Goal: Task Accomplishment & Management: Manage account settings

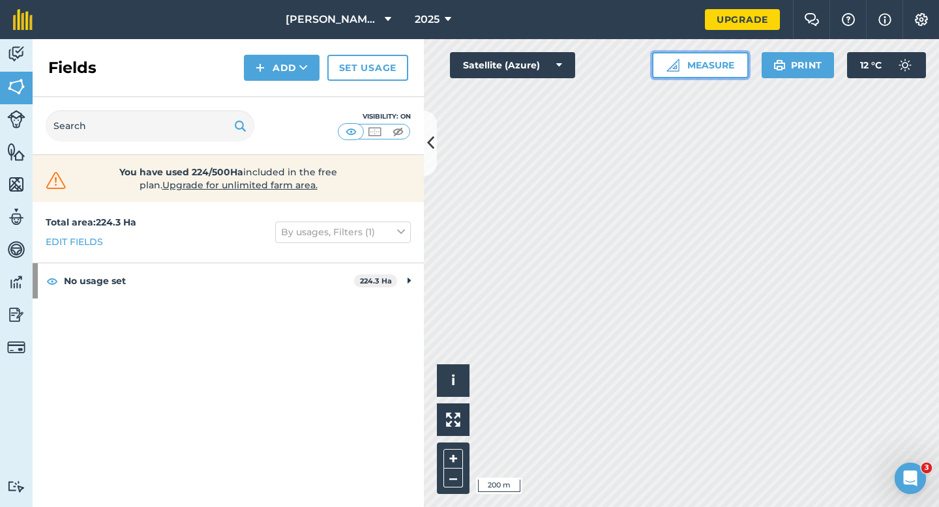
click at [701, 72] on button "Measure" at bounding box center [700, 65] width 97 height 26
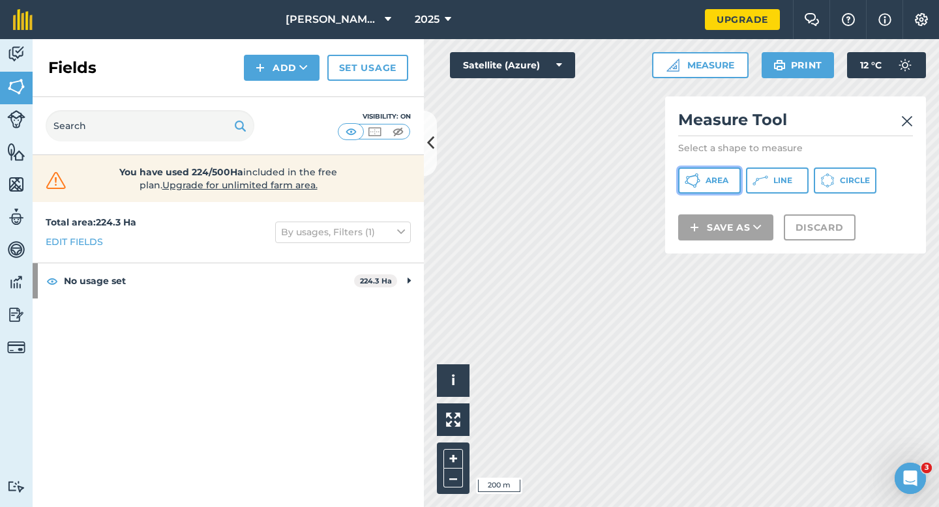
click at [707, 175] on button "Area" at bounding box center [709, 181] width 63 height 26
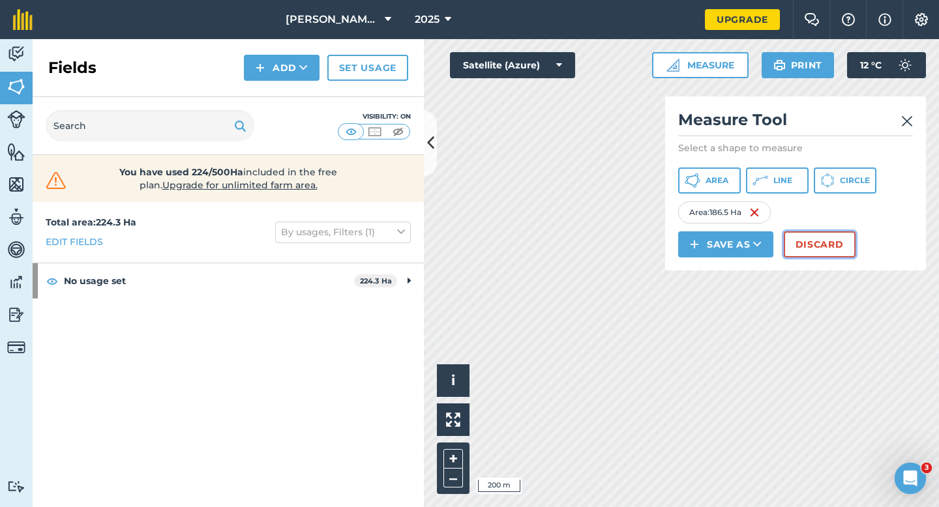
click at [806, 244] on button "Discard" at bounding box center [820, 245] width 72 height 26
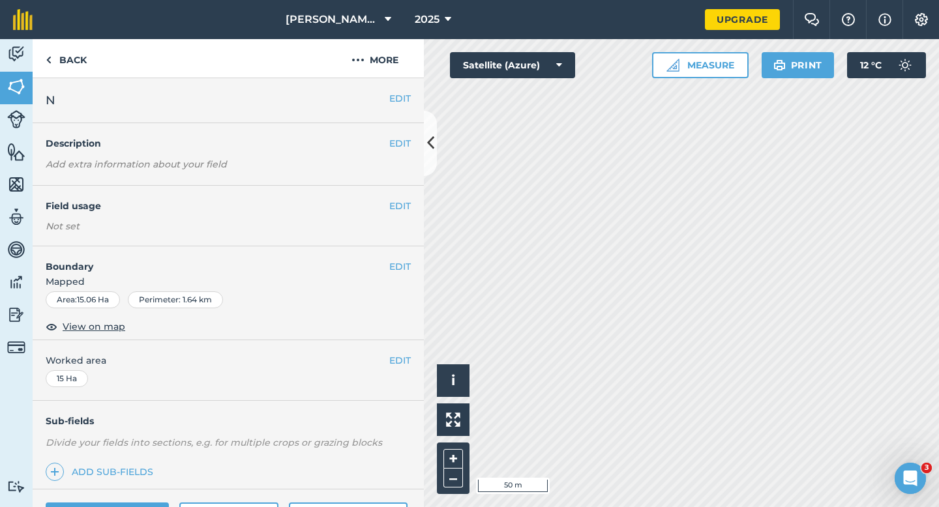
click at [397, 254] on div "EDIT Boundary Mapped Area : 15.06 Ha Perimeter : 1.64 km View on map" at bounding box center [228, 294] width 391 height 94
click at [385, 273] on h4 "Boundary" at bounding box center [211, 260] width 357 height 27
click at [387, 273] on h4 "Boundary" at bounding box center [211, 260] width 357 height 27
click at [389, 269] on button "EDIT" at bounding box center [400, 267] width 22 height 14
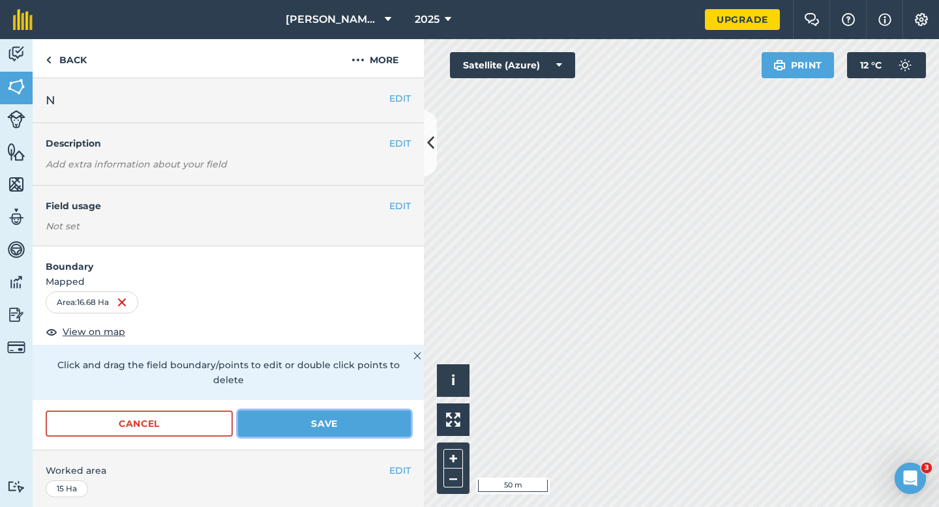
click at [342, 414] on button "Save" at bounding box center [324, 424] width 173 height 26
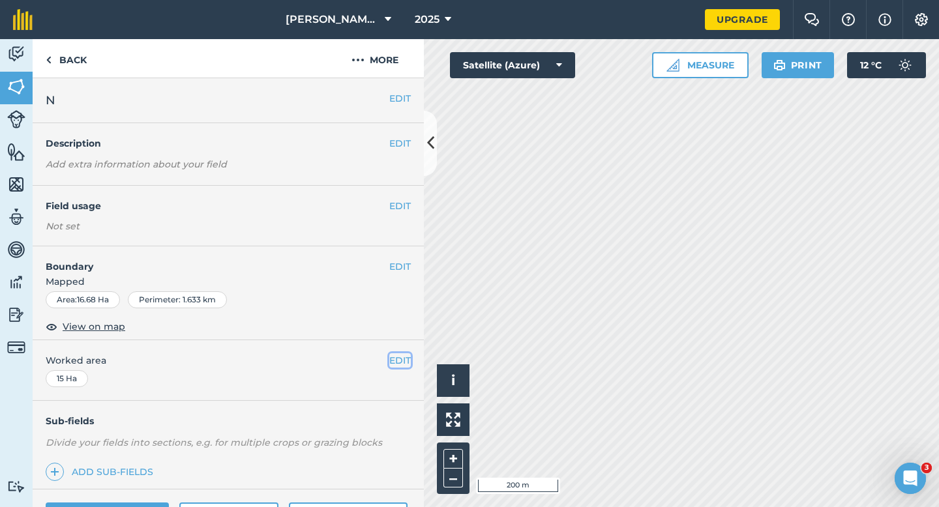
click at [408, 357] on button "EDIT" at bounding box center [400, 361] width 22 height 14
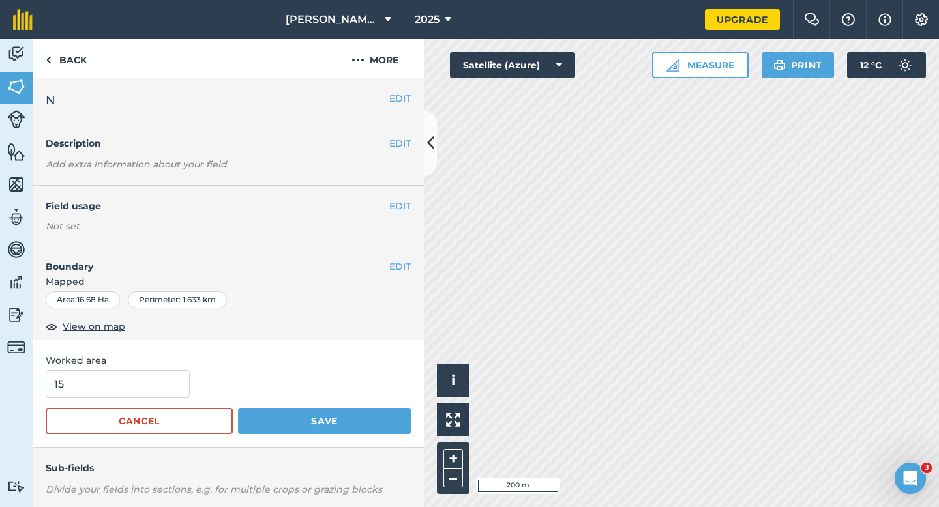
click at [61, 400] on form "15 Cancel Save" at bounding box center [228, 402] width 365 height 64
click at [61, 395] on input "15" at bounding box center [118, 383] width 144 height 27
type input "16.7"
click at [238, 408] on button "Save" at bounding box center [324, 421] width 173 height 26
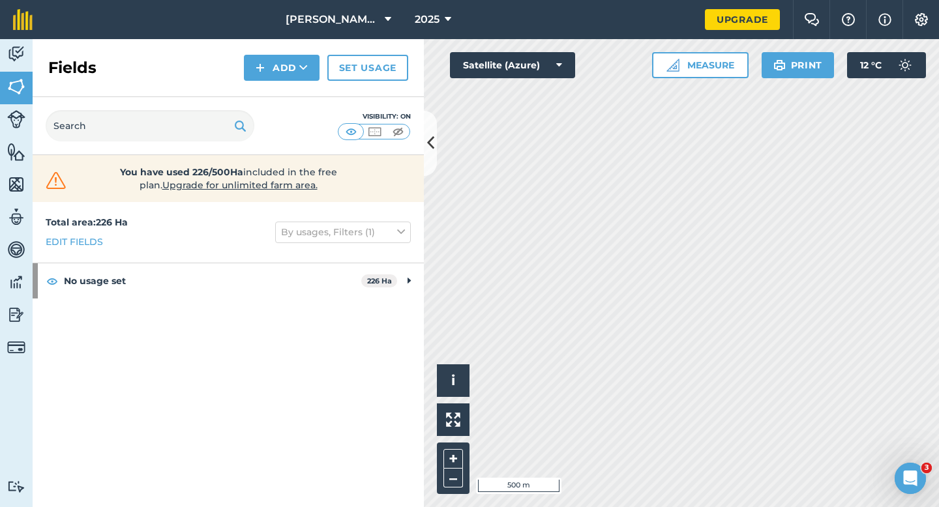
click at [387, 278] on div "Activity Fields Livestock Features Maps Team Vehicles Data Reporting Billing Tu…" at bounding box center [469, 273] width 939 height 468
click at [421, 46] on div "Activity Fields Livestock Features Maps Team Vehicles Data Reporting Billing Tu…" at bounding box center [469, 273] width 939 height 468
click at [720, 73] on button "Measure" at bounding box center [700, 65] width 97 height 26
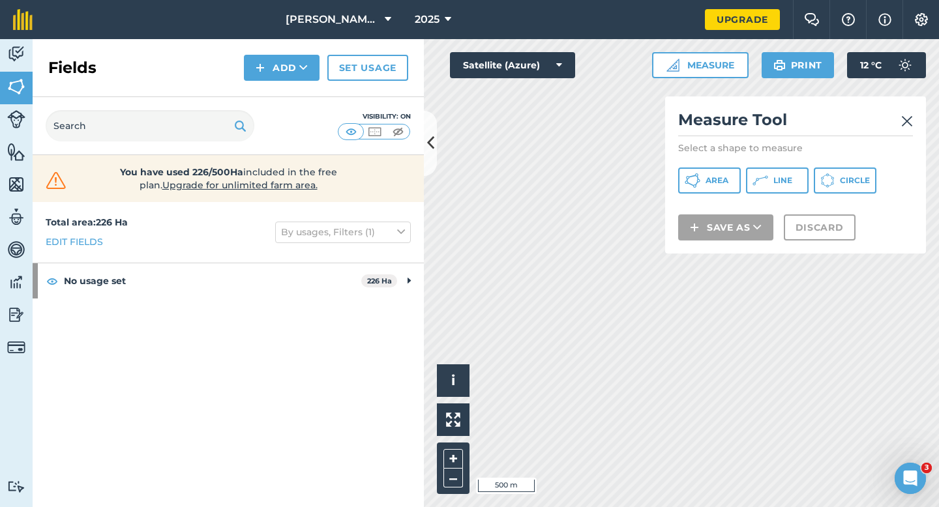
click at [694, 196] on div "Measure Tool Select a shape to measure Area Line Circle Save as Discard" at bounding box center [795, 175] width 261 height 157
click at [694, 193] on button "Area" at bounding box center [709, 181] width 63 height 26
click at [903, 113] on link at bounding box center [907, 120] width 12 height 21
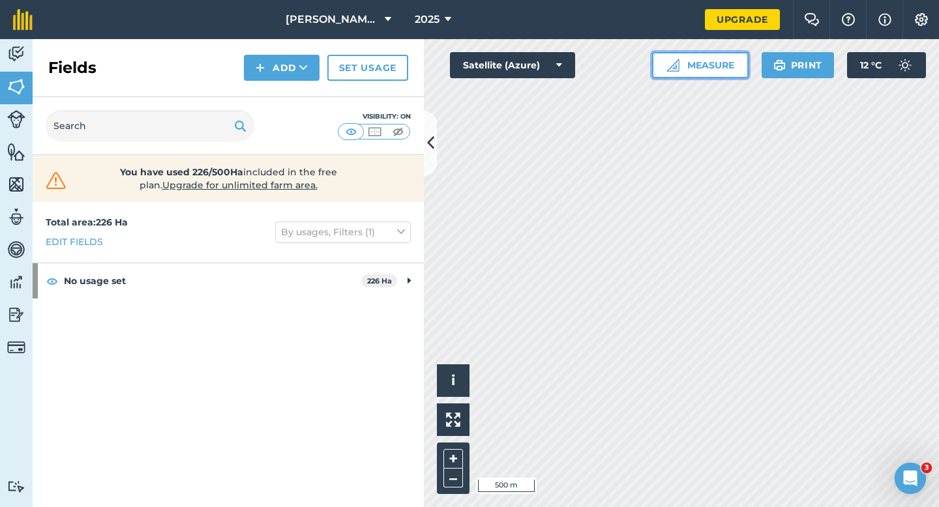
click at [740, 77] on button "Measure" at bounding box center [700, 65] width 97 height 26
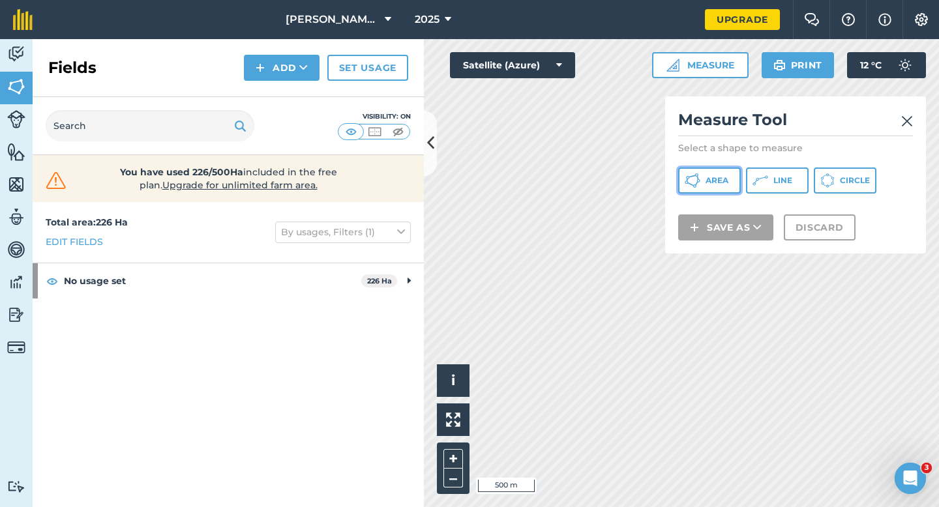
click at [716, 172] on button "Area" at bounding box center [709, 181] width 63 height 26
click at [668, 192] on div "Click to start drawing i © 2025 TomTom, Microsoft 500 m + – Satellite (Azure) M…" at bounding box center [681, 273] width 515 height 468
click at [684, 253] on div "Click to start drawing i © 2025 TomTom, Microsoft 500 m + – Satellite (Azure) M…" at bounding box center [681, 273] width 515 height 468
click at [691, 226] on div "Click to start drawing i © 2025 TomTom, Microsoft 200 m + – Satellite (Azure) M…" at bounding box center [681, 273] width 515 height 468
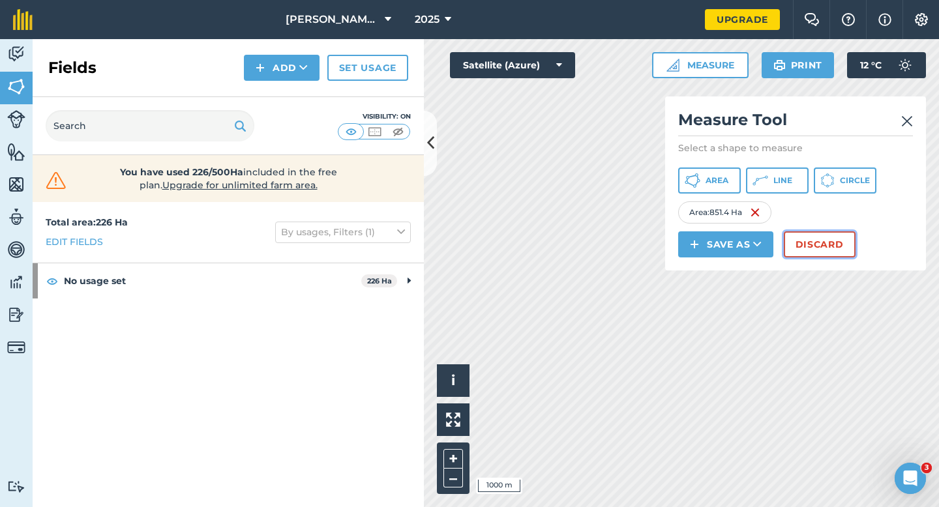
click at [816, 241] on button "Discard" at bounding box center [820, 245] width 72 height 26
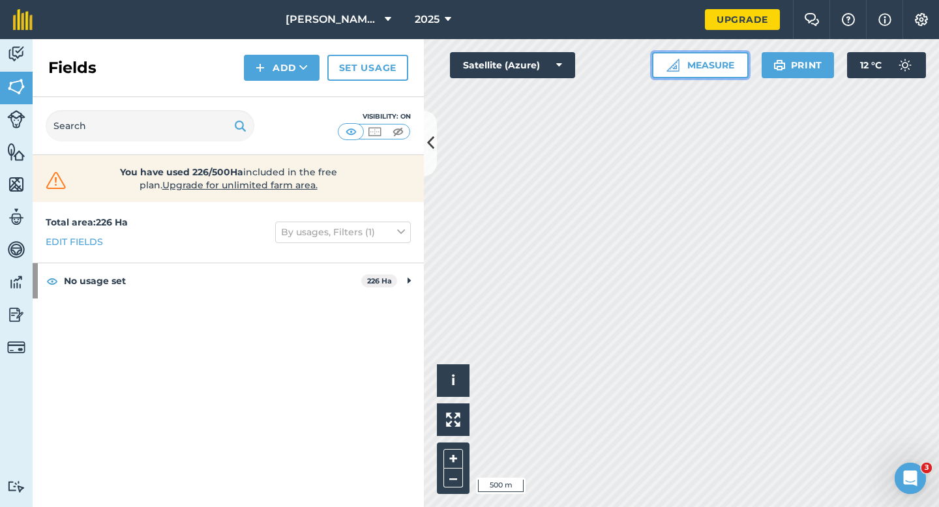
click at [693, 60] on button "Measure" at bounding box center [700, 65] width 97 height 26
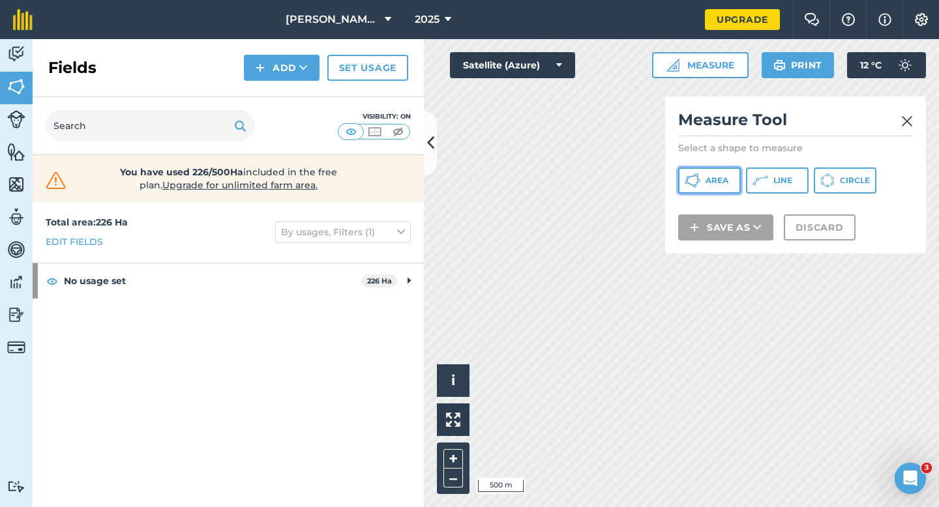
click at [712, 173] on button "Area" at bounding box center [709, 181] width 63 height 26
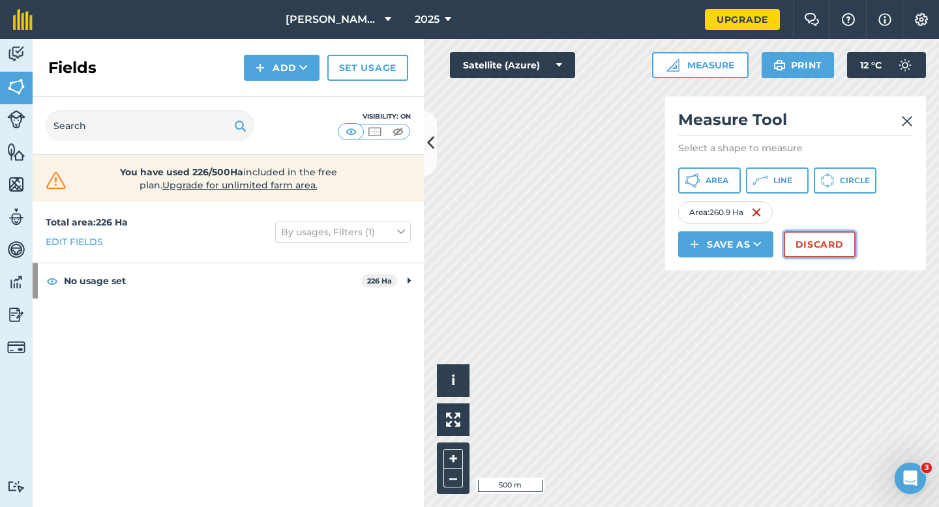
click at [830, 238] on button "Discard" at bounding box center [820, 245] width 72 height 26
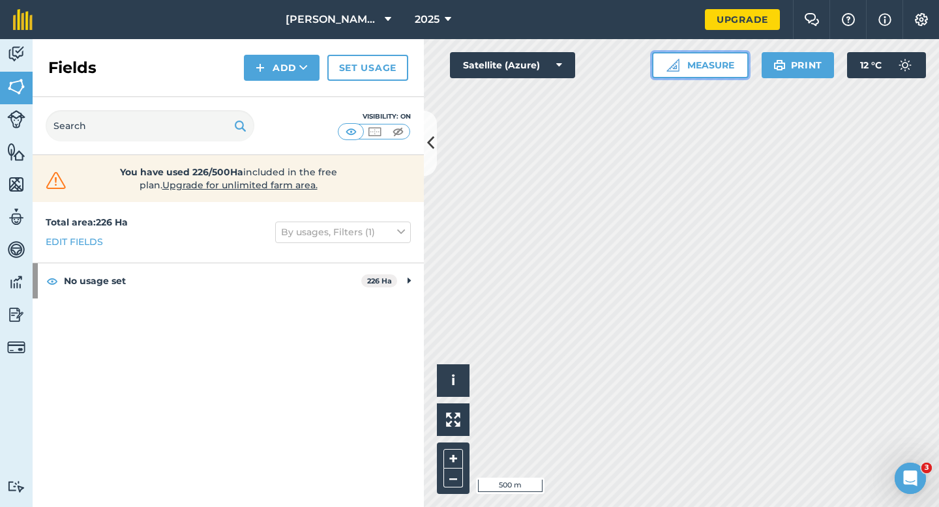
click at [718, 70] on button "Measure" at bounding box center [700, 65] width 97 height 26
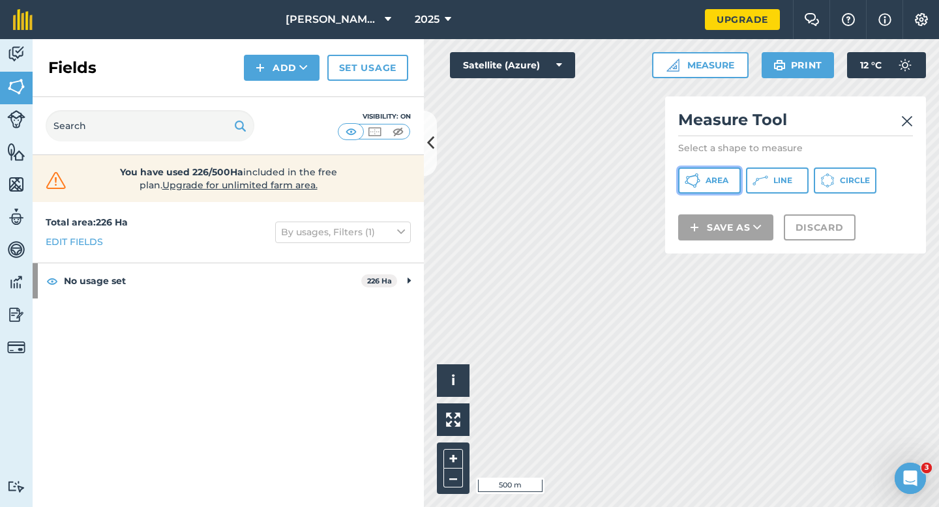
click at [694, 193] on button "Area" at bounding box center [709, 181] width 63 height 26
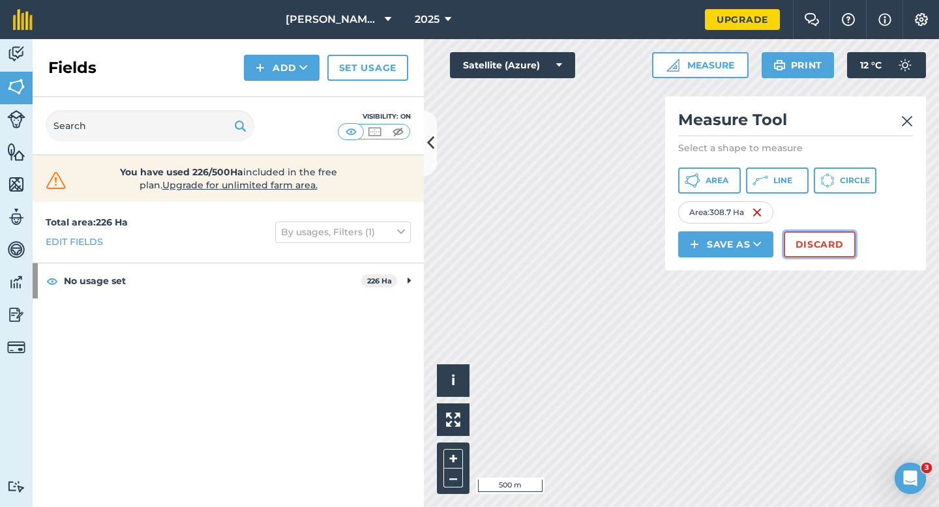
click at [811, 253] on button "Discard" at bounding box center [820, 245] width 72 height 26
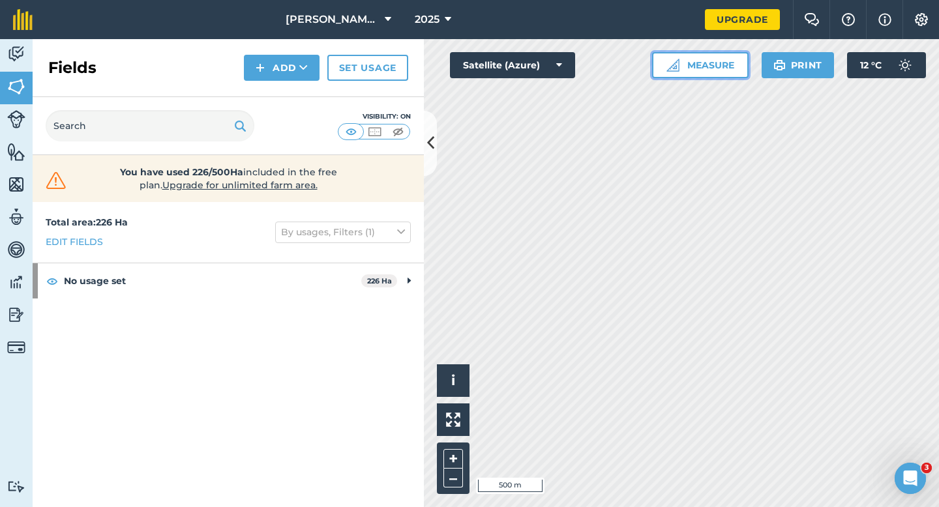
click at [654, 52] on button "Measure" at bounding box center [700, 65] width 97 height 26
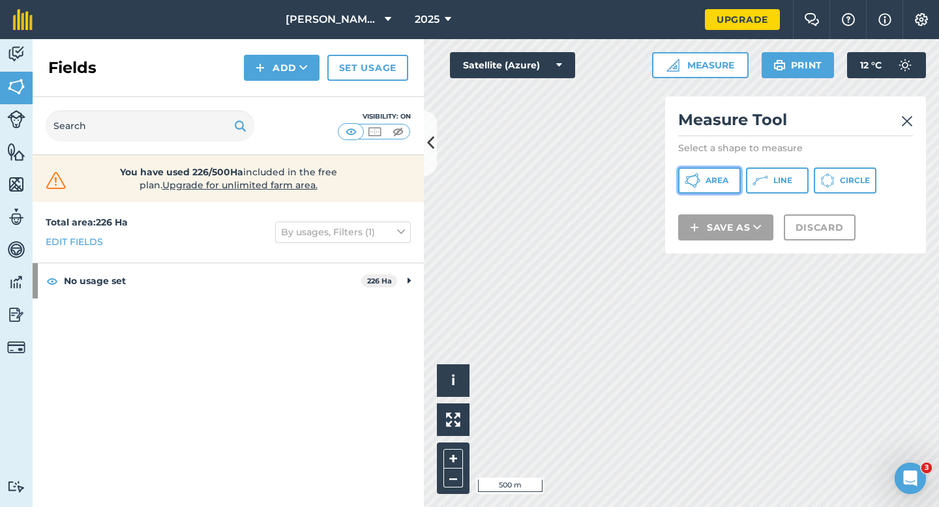
click at [717, 191] on button "Area" at bounding box center [709, 181] width 63 height 26
click at [712, 172] on button "Area" at bounding box center [709, 181] width 63 height 26
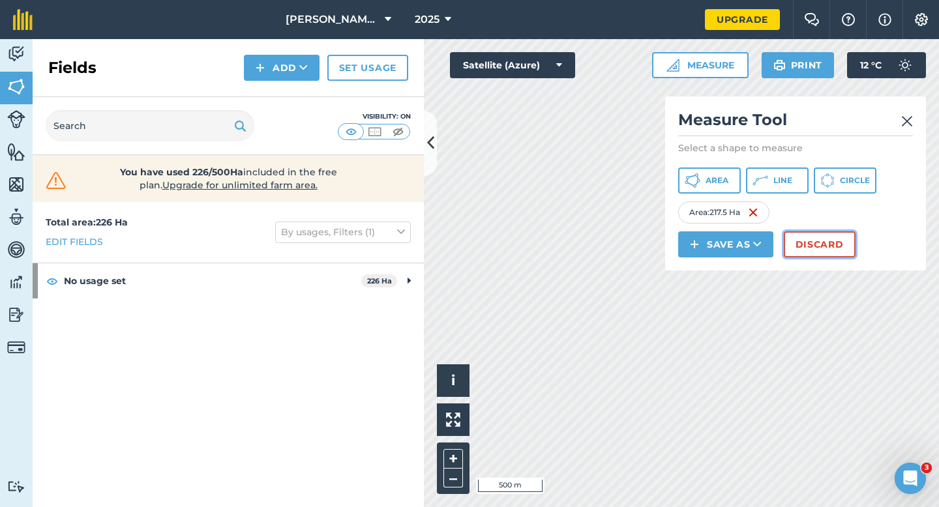
click at [836, 241] on button "Discard" at bounding box center [820, 245] width 72 height 26
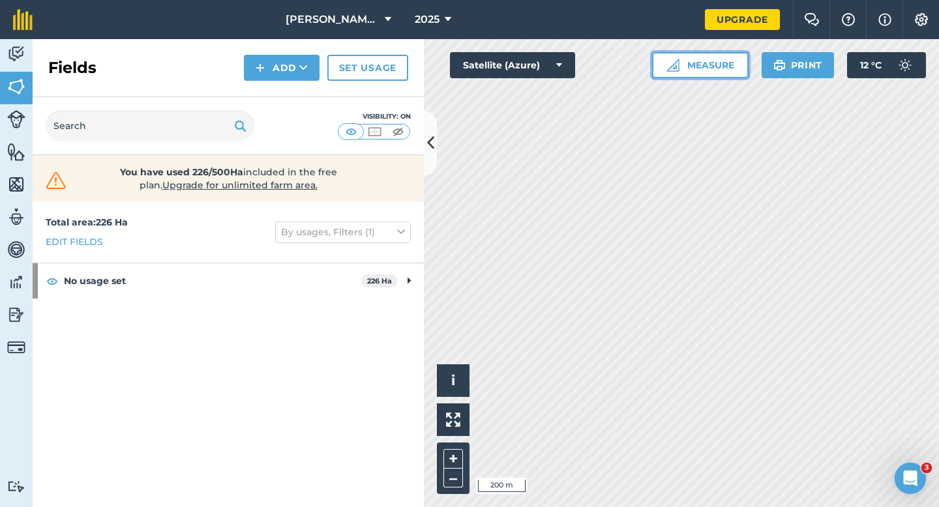
click at [709, 74] on button "Measure" at bounding box center [700, 65] width 97 height 26
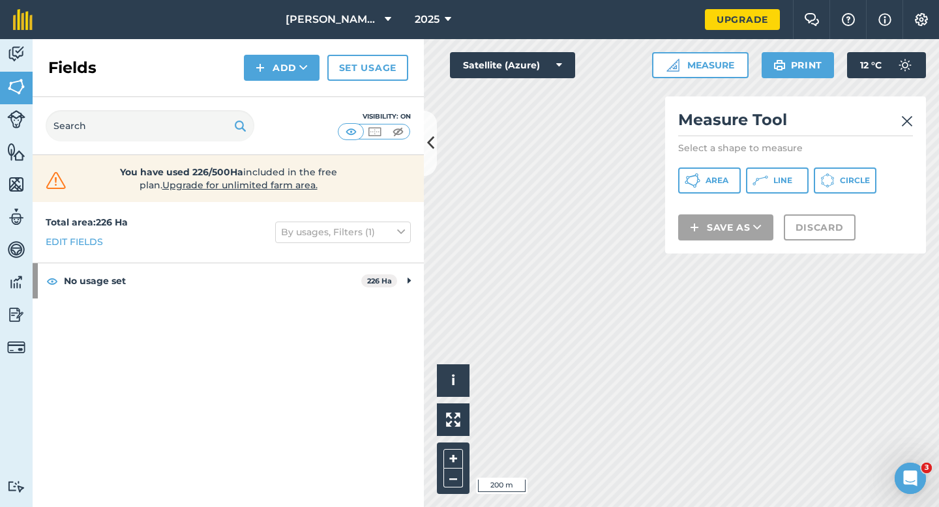
click at [704, 164] on div "Measure Tool Select a shape to measure Area Line Circle Save as Discard" at bounding box center [795, 175] width 261 height 157
click at [704, 183] on button "Area" at bounding box center [709, 181] width 63 height 26
click at [346, 0] on html "[PERSON_NAME] & Sons 2025 Upgrade Farm Chat Help Info Settings Map printing is …" at bounding box center [469, 253] width 939 height 507
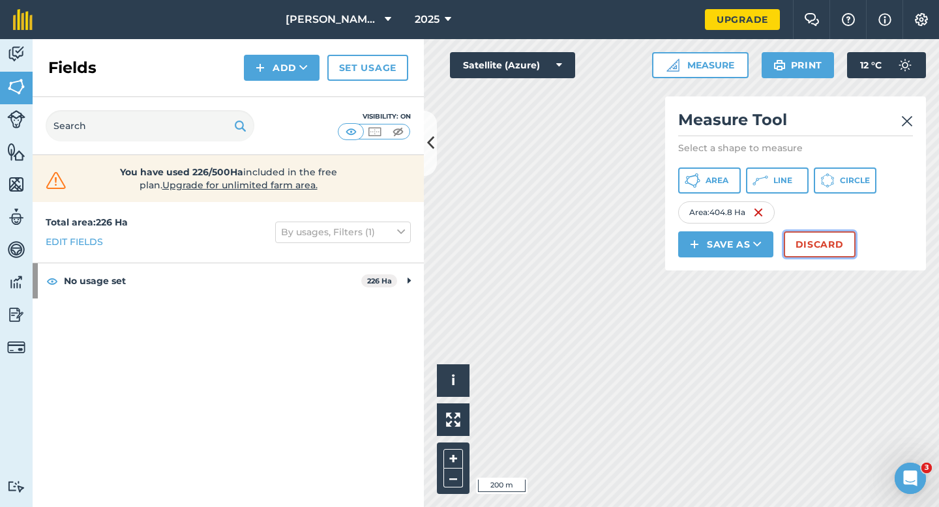
click at [830, 251] on button "Discard" at bounding box center [820, 245] width 72 height 26
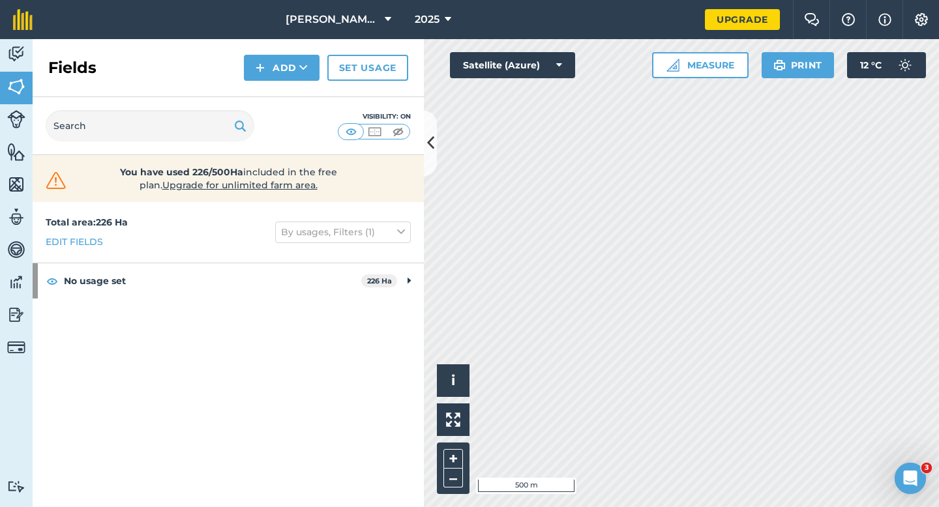
click at [678, 74] on div "Click to start drawing i © 2025 TomTom, Microsoft 500 m + – Satellite (Azure) M…" at bounding box center [681, 273] width 515 height 468
click at [691, 65] on button "Measure" at bounding box center [700, 65] width 97 height 26
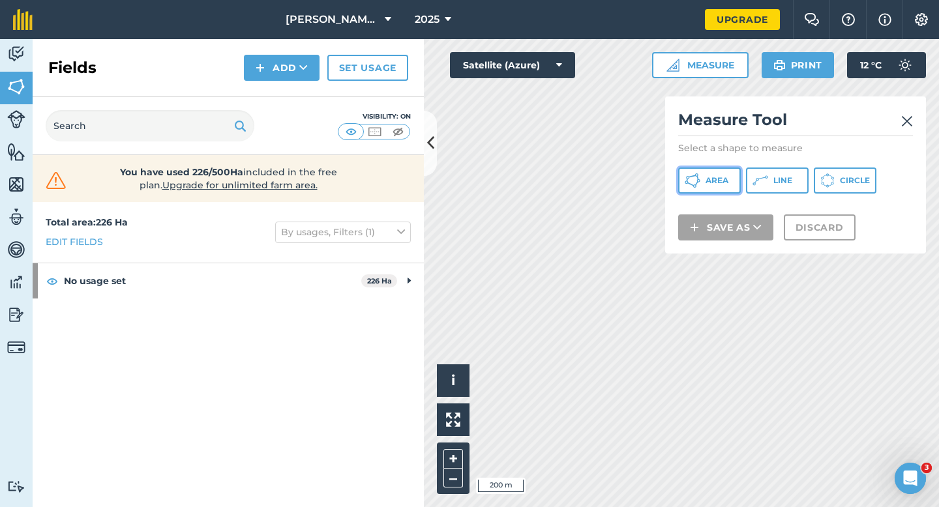
click at [712, 175] on button "Area" at bounding box center [709, 181] width 63 height 26
click at [913, 115] on div "Measure Tool Select a shape to measure Area Line Circle Save as Discard" at bounding box center [795, 175] width 261 height 157
click at [907, 120] on img at bounding box center [907, 121] width 12 height 16
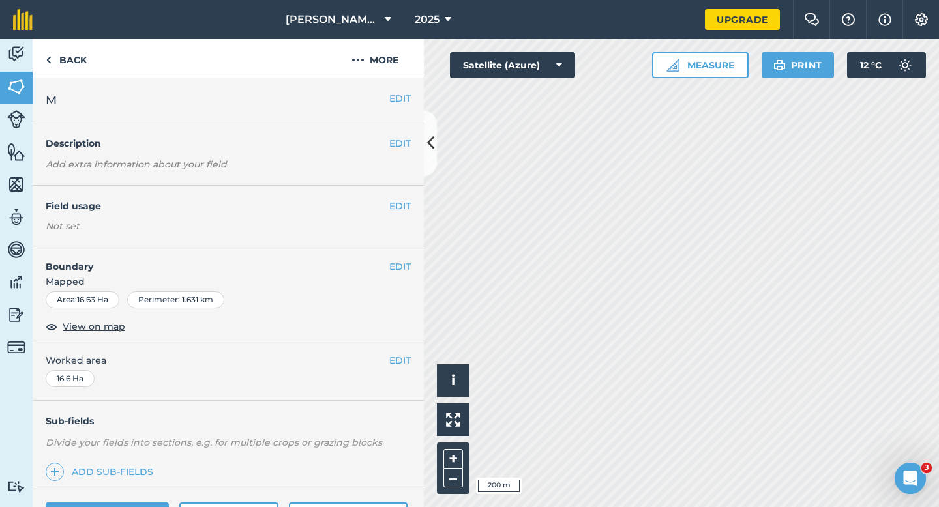
click at [420, 213] on div "EDIT Field usage Not set" at bounding box center [228, 216] width 391 height 61
click at [414, 213] on div "EDIT Field usage Not set" at bounding box center [228, 216] width 391 height 61
click at [403, 213] on div "EDIT Field usage Not set" at bounding box center [228, 216] width 391 height 61
click at [403, 210] on button "EDIT" at bounding box center [400, 206] width 22 height 14
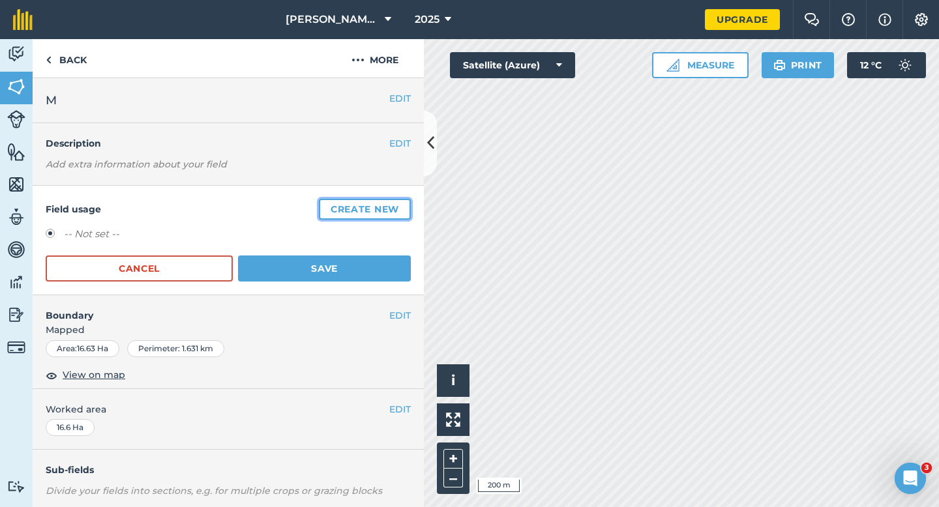
click at [402, 206] on button "Create new" at bounding box center [365, 209] width 92 height 21
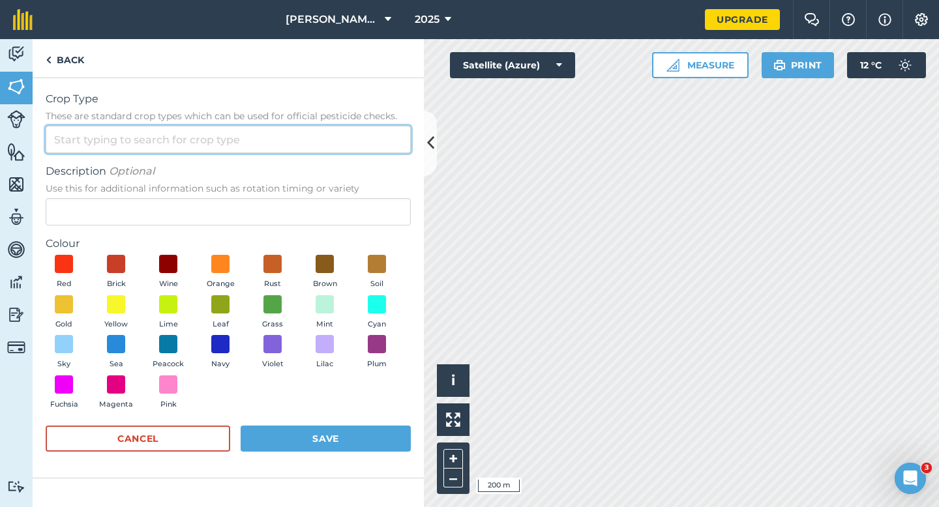
click at [370, 146] on input "Crop Type These are standard crop types which can be used for official pesticid…" at bounding box center [228, 139] width 365 height 27
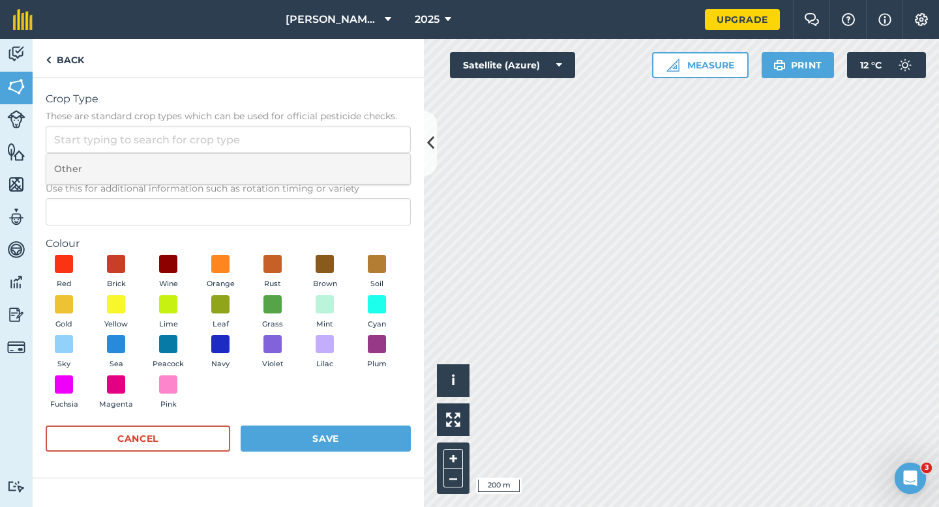
click at [370, 164] on li "Other" at bounding box center [228, 169] width 364 height 31
type input "Other"
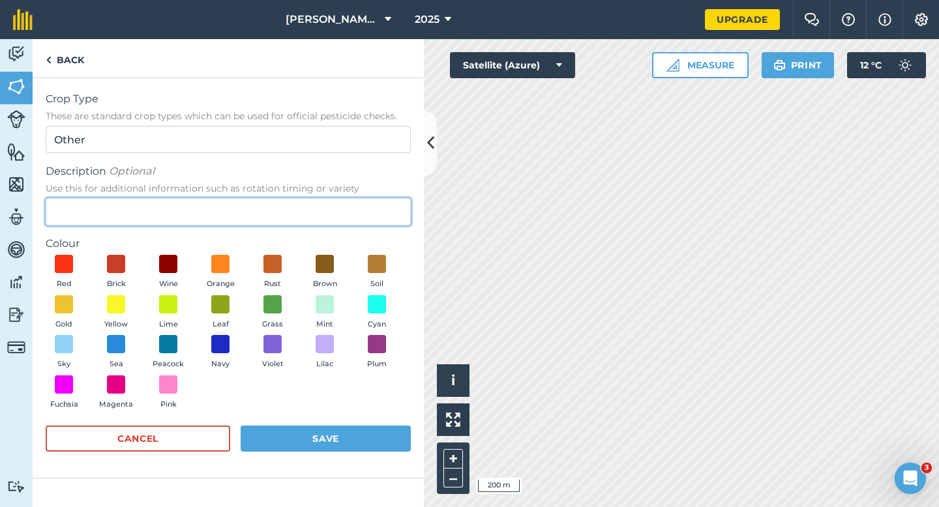
click at [370, 223] on input "Description Optional Use this for additional information such as rotation timin…" at bounding box center [228, 211] width 365 height 27
type input "Wheat"
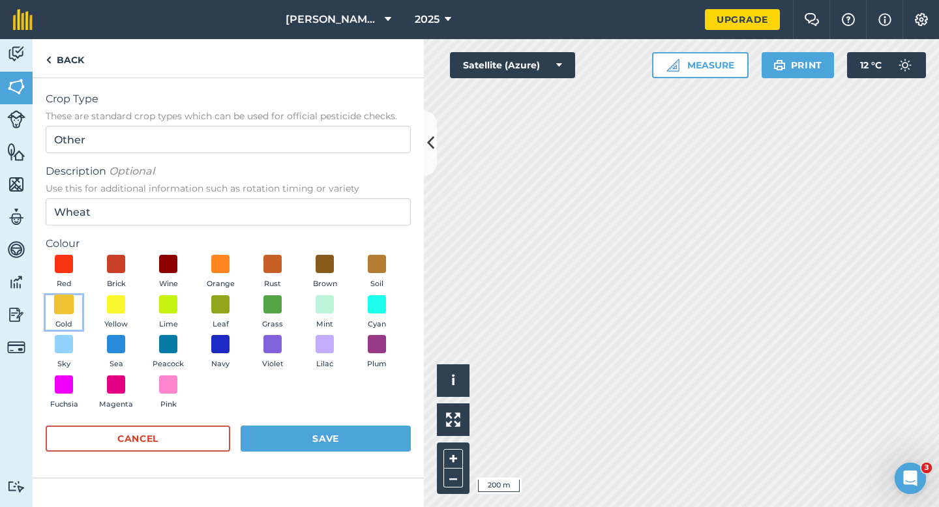
click at [67, 312] on span at bounding box center [64, 304] width 20 height 20
click at [387, 447] on button "Save" at bounding box center [326, 439] width 170 height 26
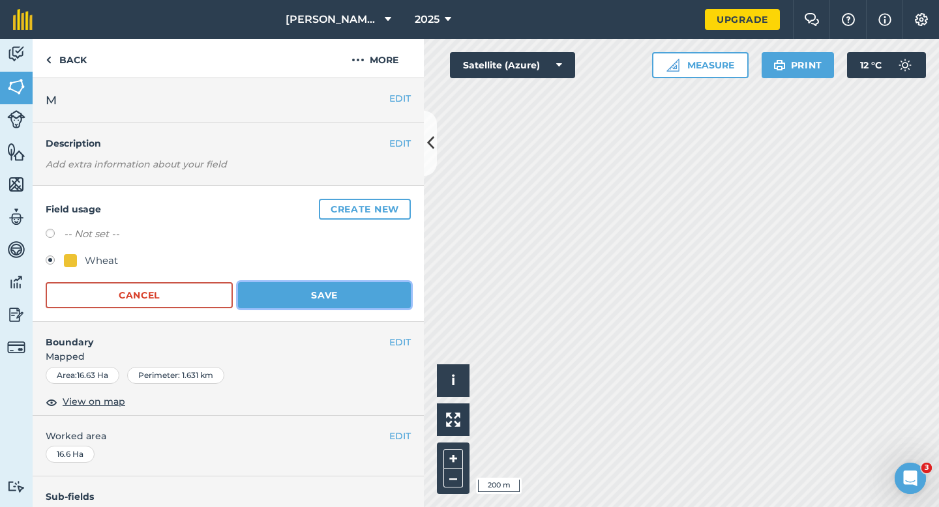
click at [375, 295] on button "Save" at bounding box center [324, 295] width 173 height 26
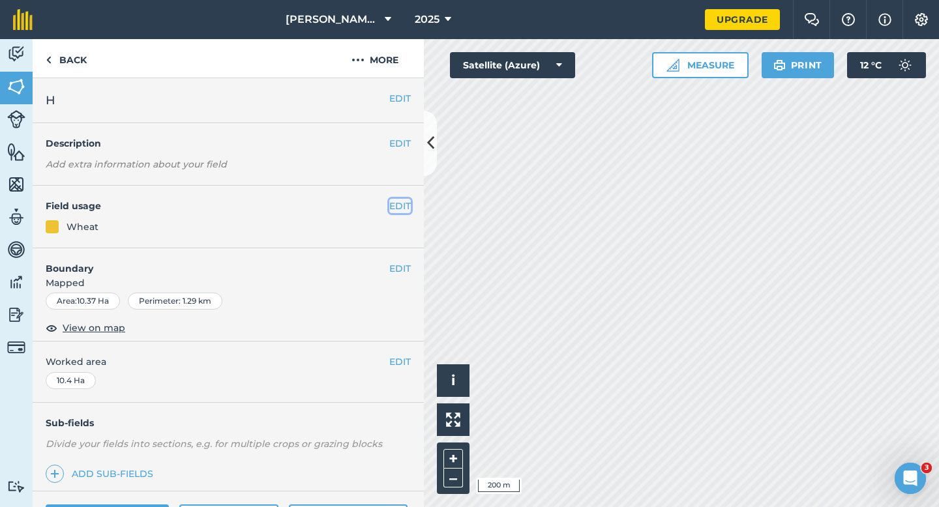
click at [396, 203] on button "EDIT" at bounding box center [400, 206] width 22 height 14
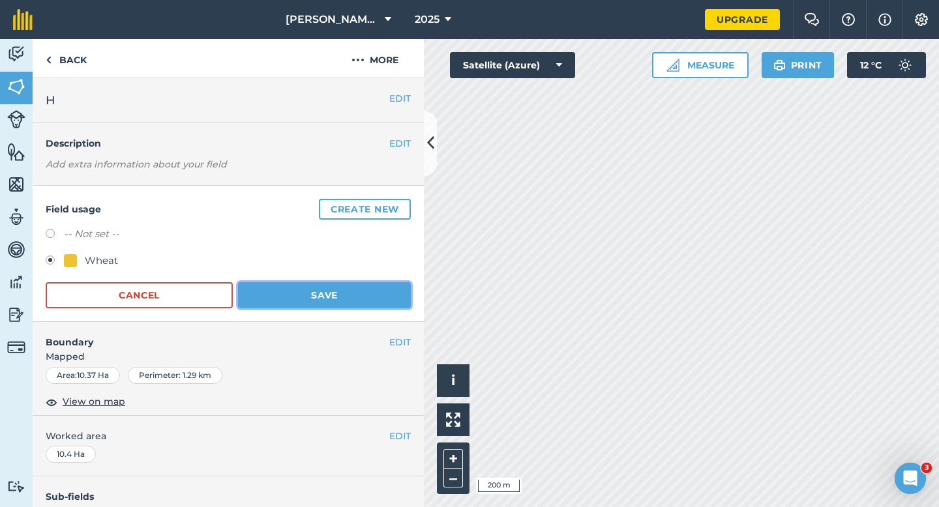
click at [293, 303] on button "Save" at bounding box center [324, 295] width 173 height 26
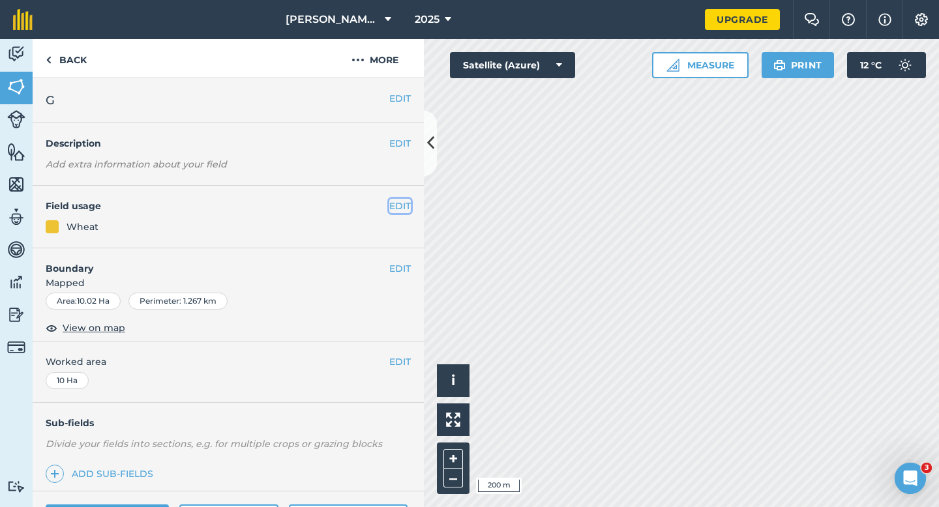
click at [402, 200] on button "EDIT" at bounding box center [400, 206] width 22 height 14
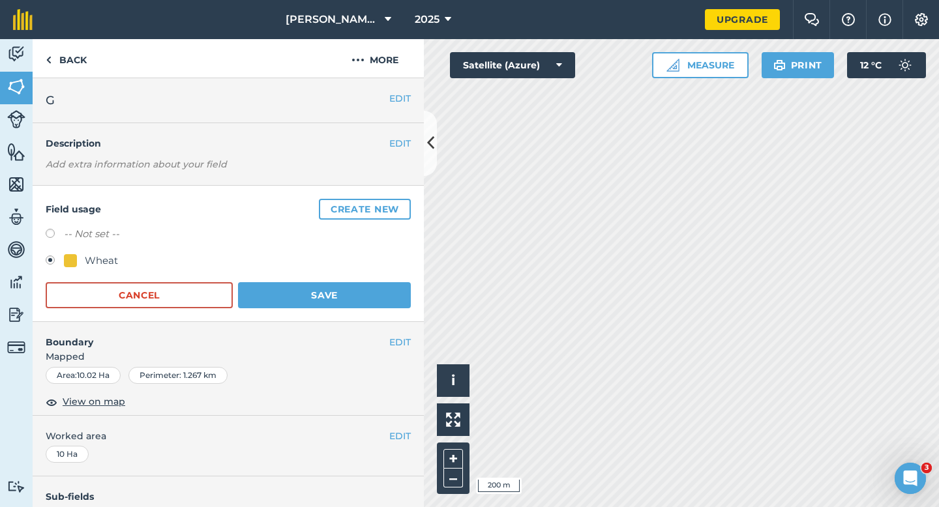
click at [331, 275] on form "-- Not set -- Wheat Cancel Save" at bounding box center [228, 267] width 365 height 82
click at [331, 286] on button "Save" at bounding box center [324, 295] width 173 height 26
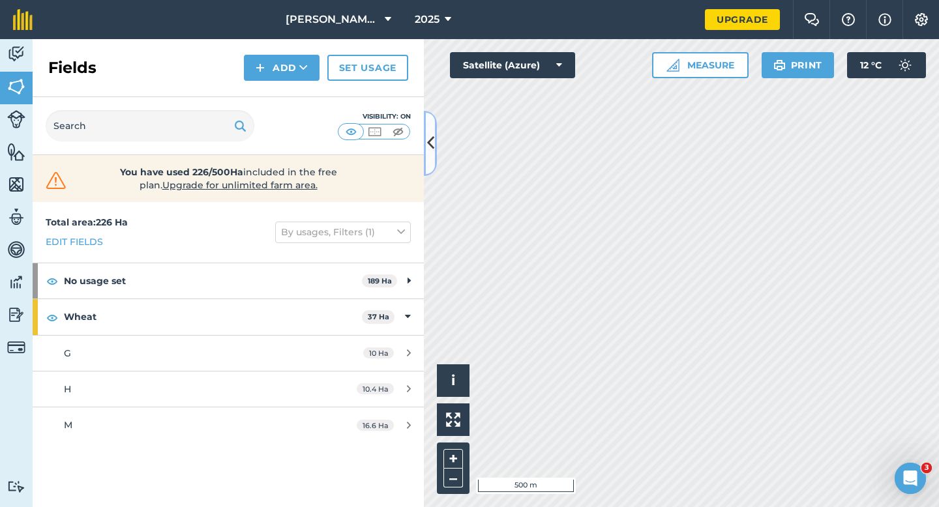
click at [429, 131] on button at bounding box center [430, 143] width 13 height 65
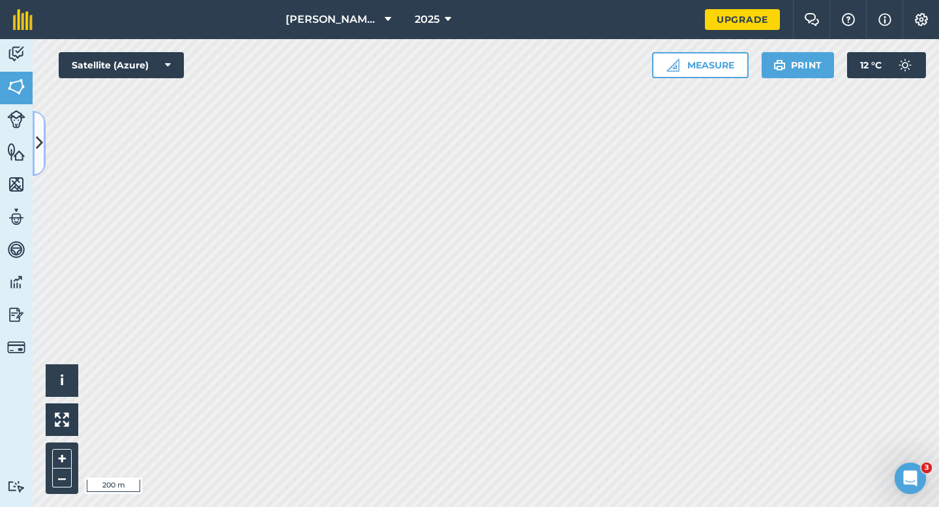
click at [37, 139] on icon at bounding box center [39, 143] width 7 height 23
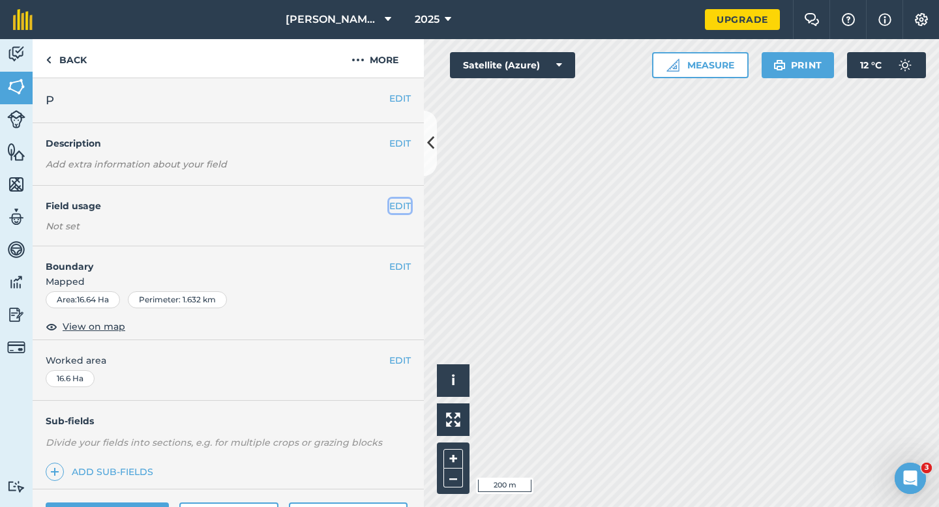
click at [394, 212] on button "EDIT" at bounding box center [400, 206] width 22 height 14
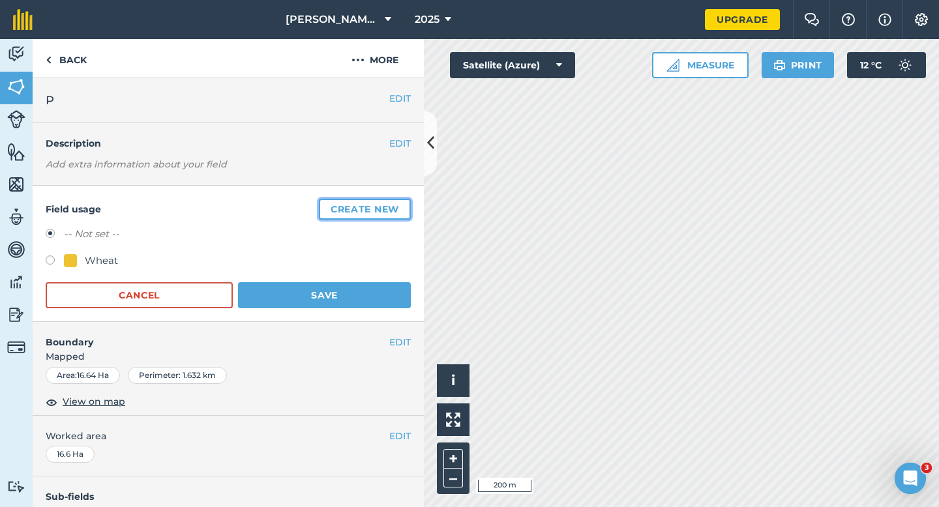
click at [394, 212] on button "Create new" at bounding box center [365, 209] width 92 height 21
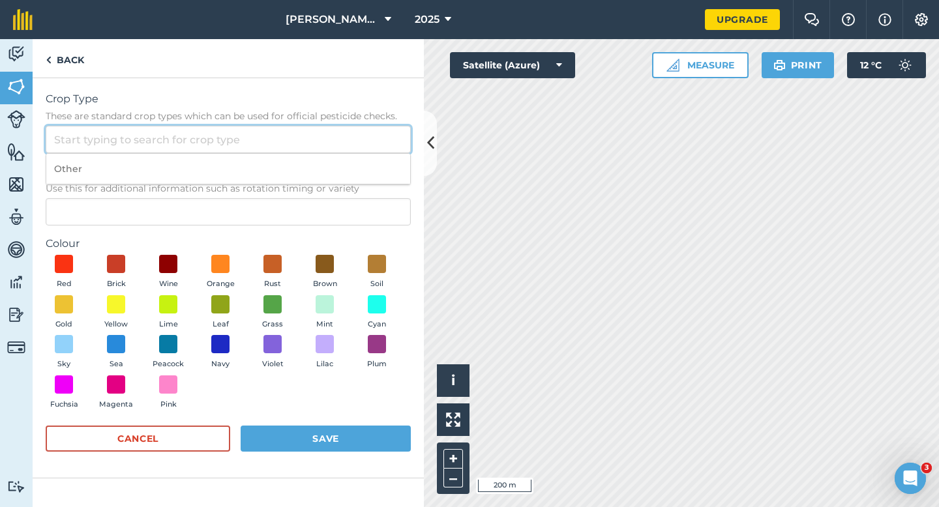
click at [346, 145] on input "Crop Type These are standard crop types which can be used for official pesticid…" at bounding box center [228, 139] width 365 height 27
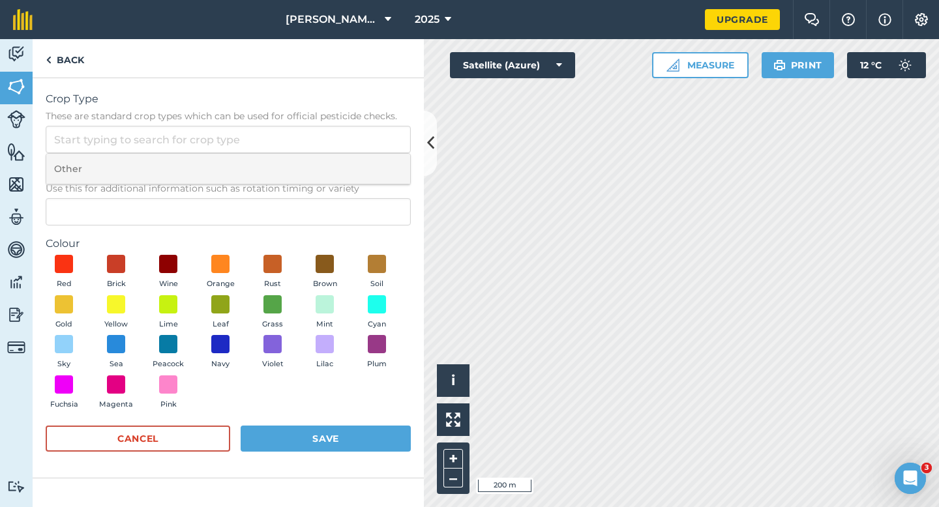
click at [346, 166] on li "Other" at bounding box center [228, 169] width 364 height 31
type input "Other"
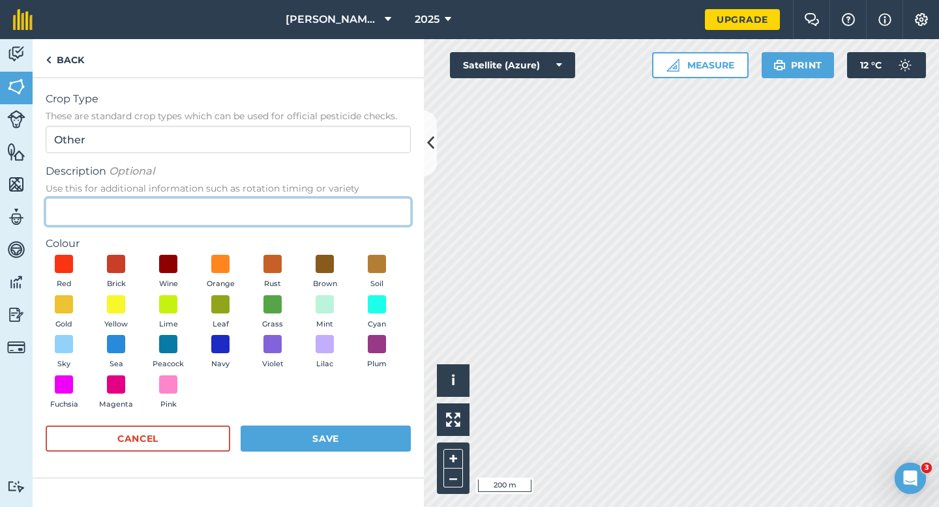
click at [346, 222] on input "Description Optional Use this for additional information such as rotation timin…" at bounding box center [228, 211] width 365 height 27
type input "Watties Peas"
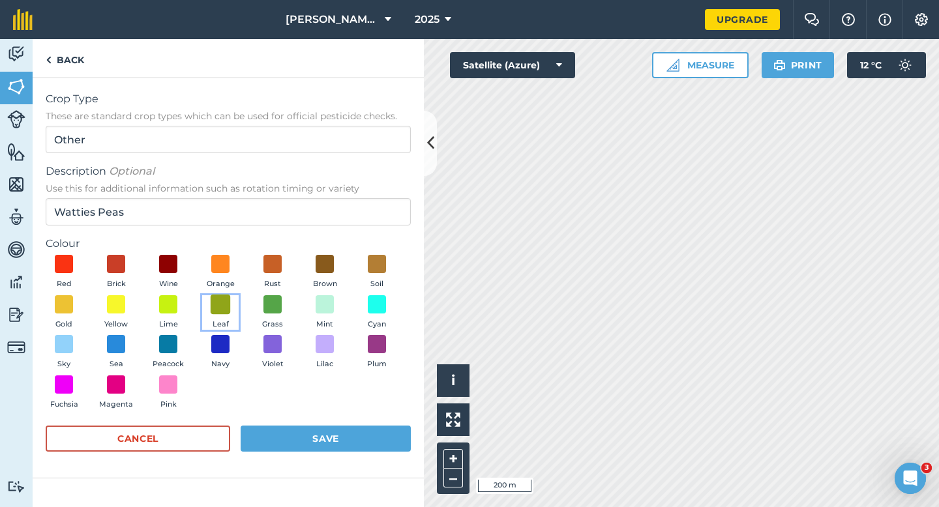
click at [215, 297] on span at bounding box center [221, 304] width 20 height 20
click at [337, 442] on button "Save" at bounding box center [326, 439] width 170 height 26
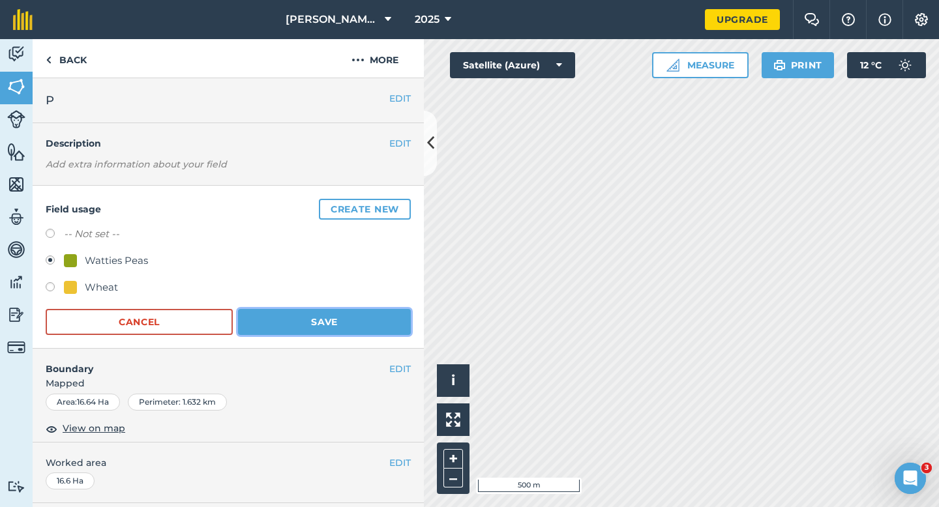
click at [328, 334] on button "Save" at bounding box center [324, 322] width 173 height 26
